Goal: Information Seeking & Learning: Understand process/instructions

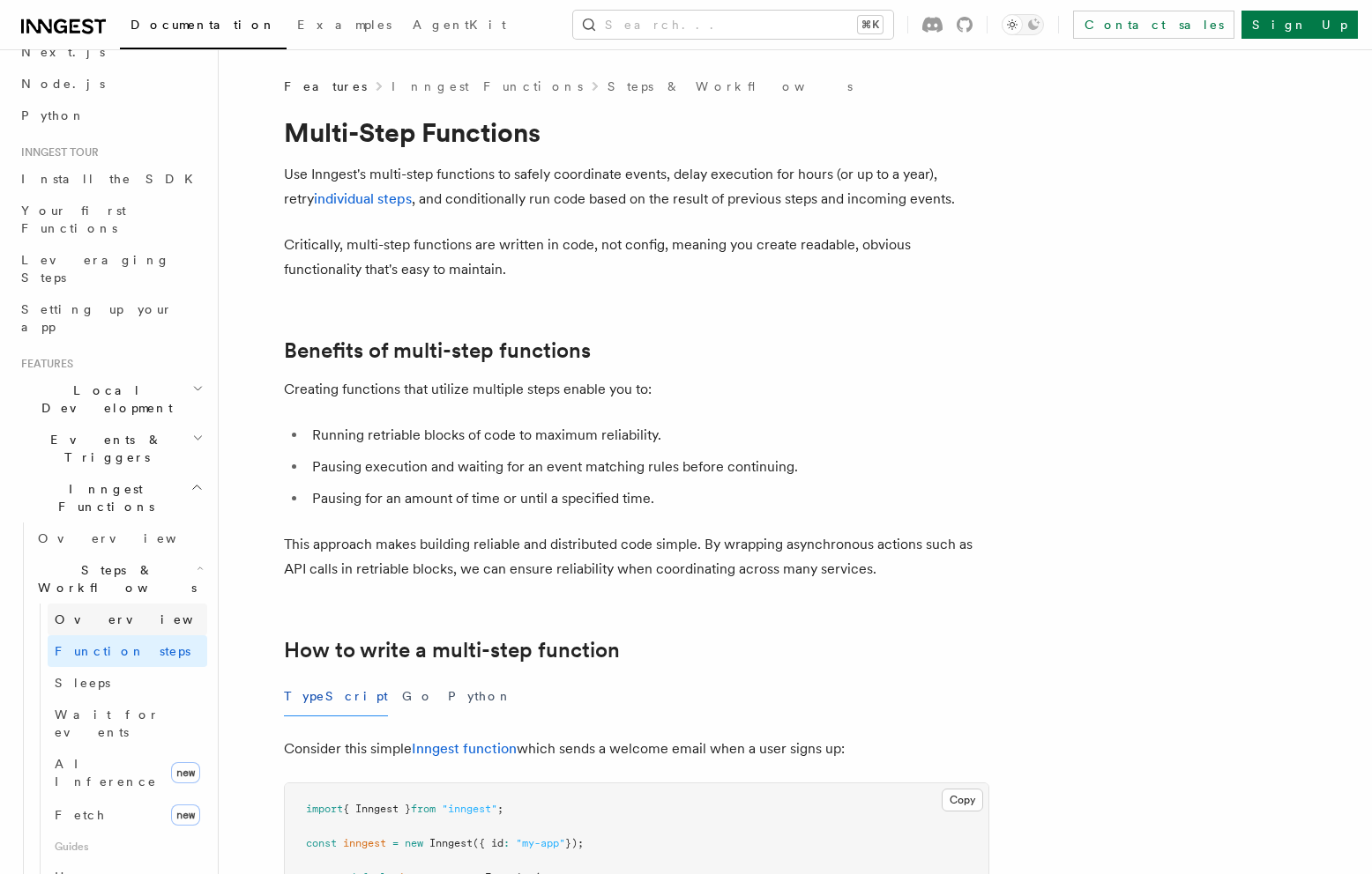
scroll to position [96, 0]
click at [114, 662] on link "Sleeps" at bounding box center [127, 677] width 160 height 32
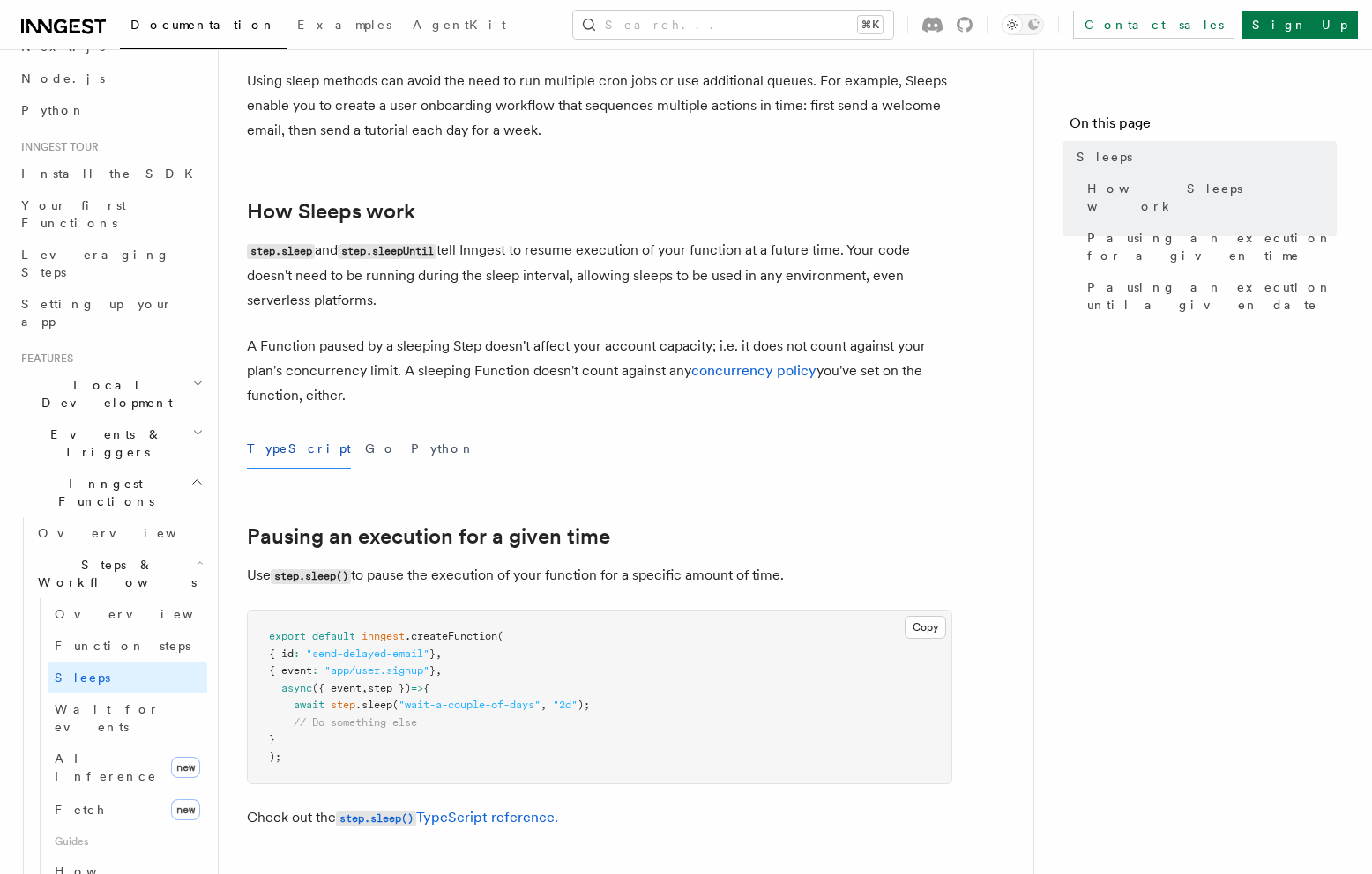
scroll to position [192, 0]
click at [606, 394] on p "A Function paused by a sleeping Step doesn't affect your account capacity; i.e.…" at bounding box center [599, 368] width 706 height 74
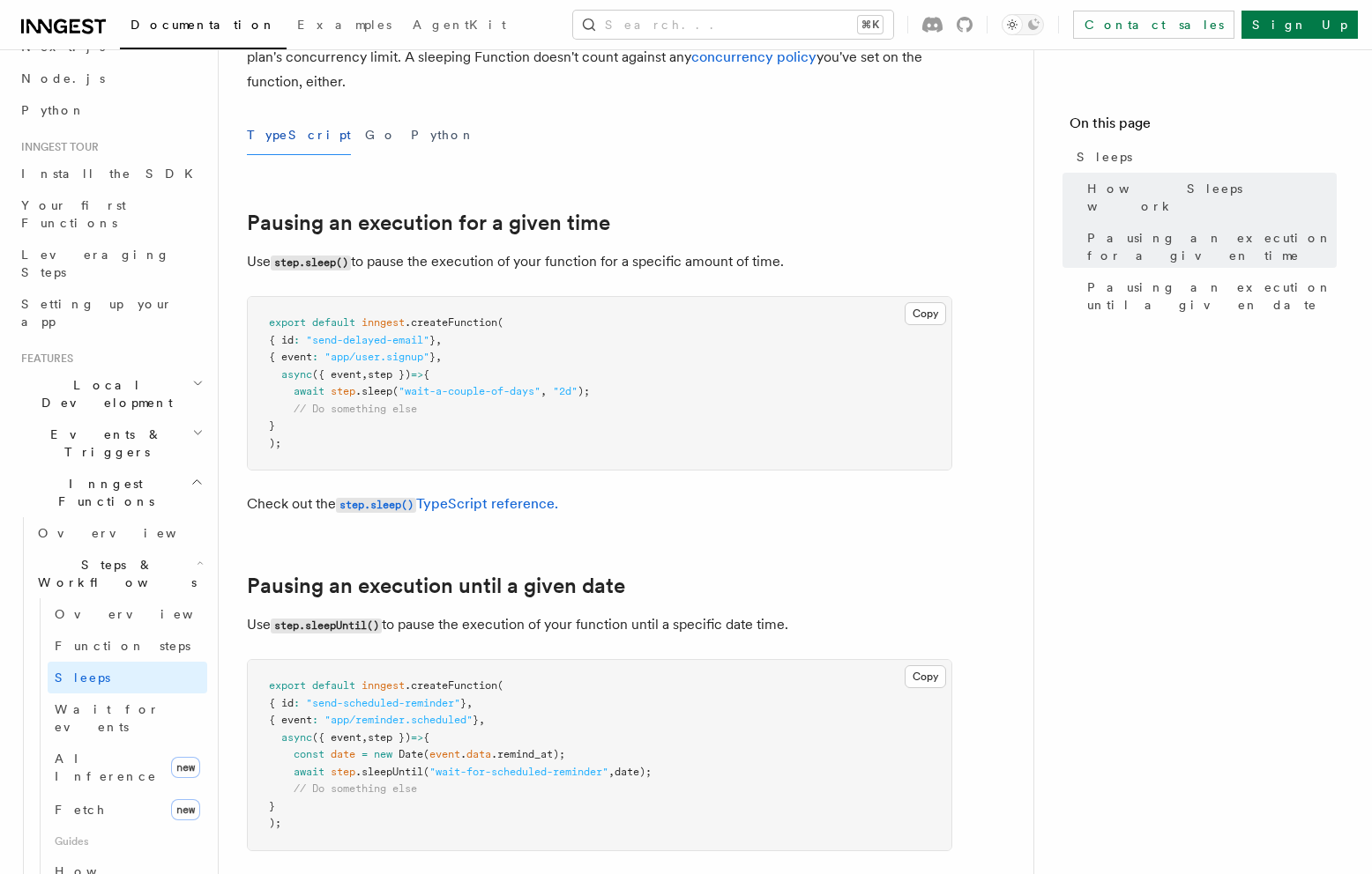
scroll to position [505, 0]
click at [495, 505] on link "step.sleep() TypeScript reference." at bounding box center [447, 502] width 222 height 16
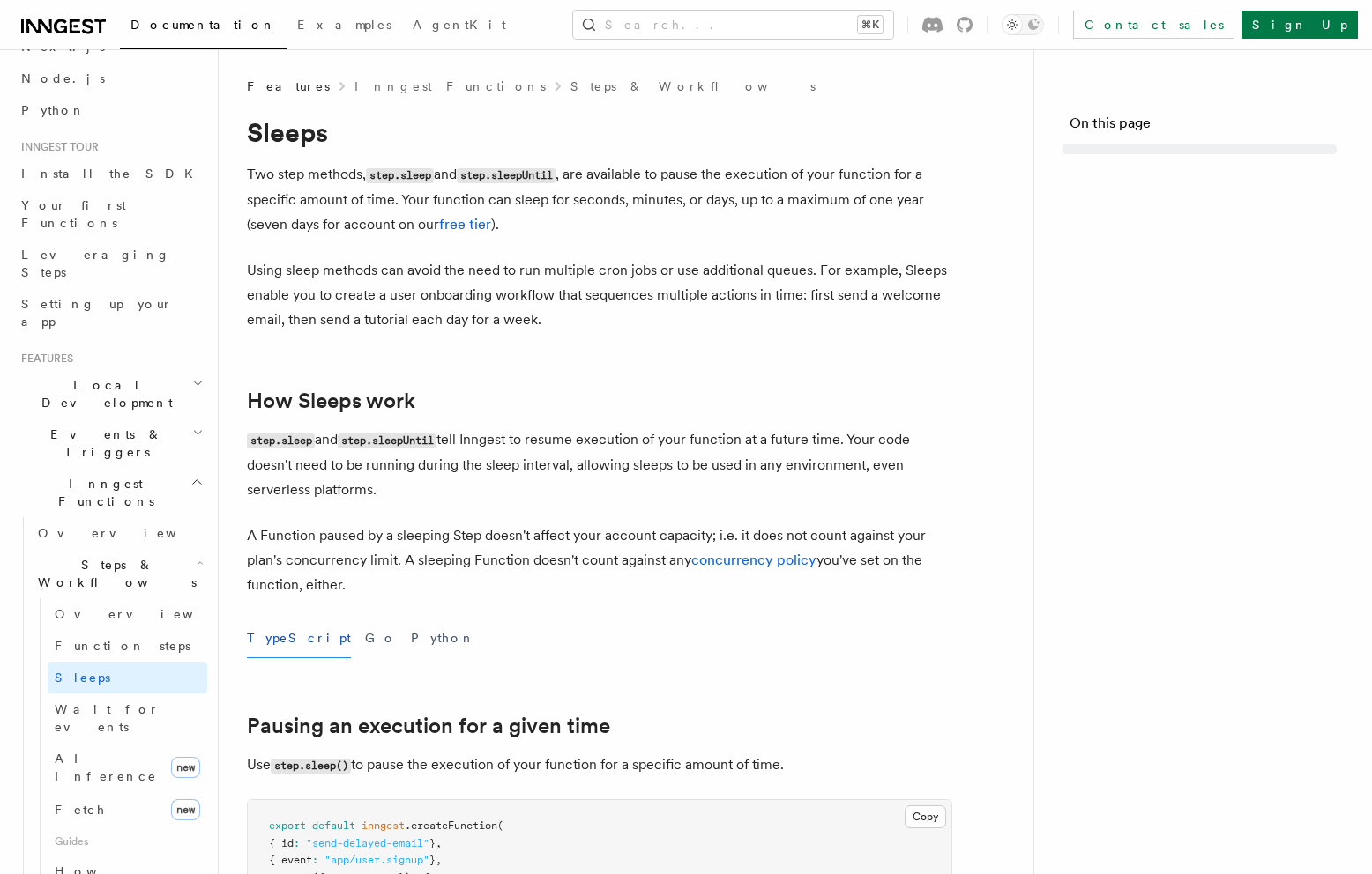
scroll to position [505, 0]
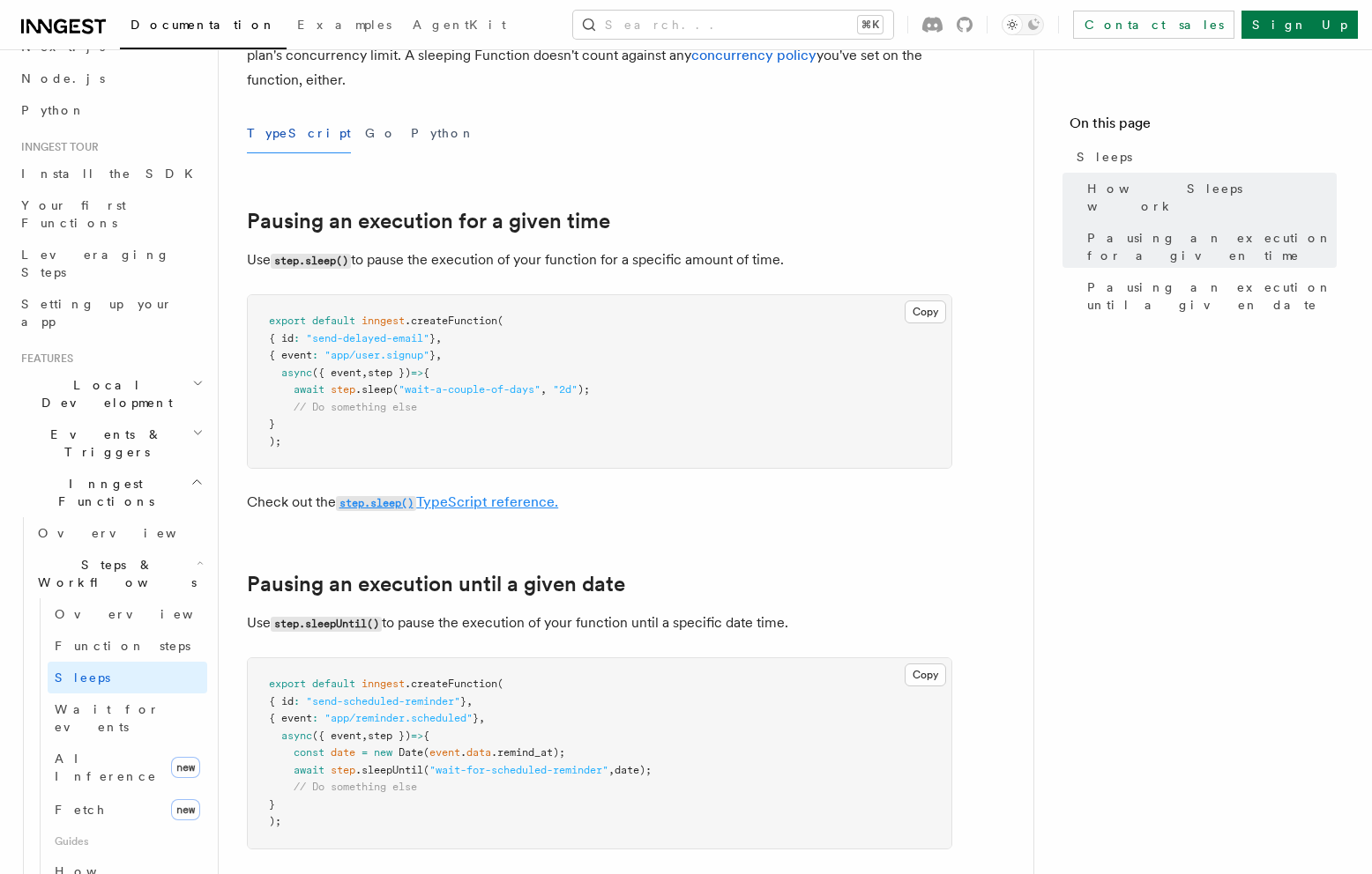
click at [459, 509] on link "step.sleep() TypeScript reference." at bounding box center [447, 502] width 222 height 16
